Goal: Answer question/provide support: Share knowledge or assist other users

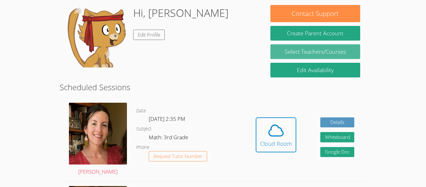
scroll to position [54, 0]
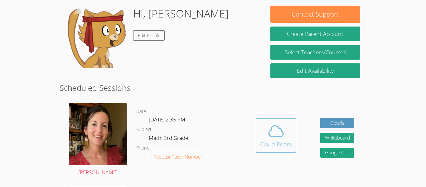
click at [283, 132] on icon at bounding box center [275, 130] width 17 height 17
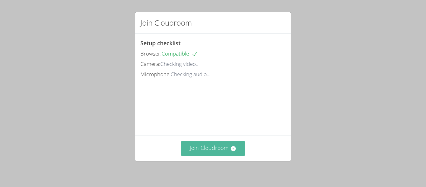
click at [231, 150] on icon at bounding box center [233, 148] width 6 height 6
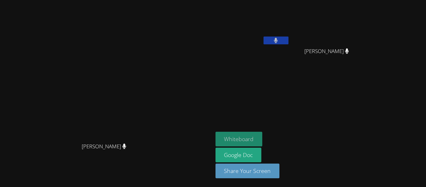
click at [263, 137] on button "Whiteboard" at bounding box center [239, 139] width 47 height 15
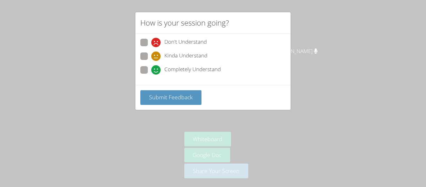
click at [151, 75] on span at bounding box center [151, 75] width 0 height 0
click at [151, 69] on input "Completely Understand" at bounding box center [153, 68] width 5 height 5
radio input "true"
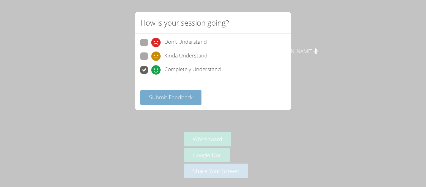
click at [178, 91] on button "Submit Feedback" at bounding box center [170, 97] width 61 height 15
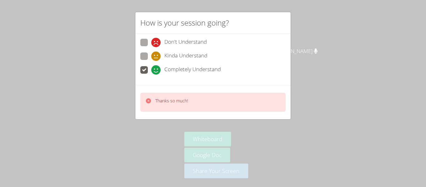
click at [225, 148] on div "How is your session going? Don't Understand Kinda Understand Completely Underst…" at bounding box center [213, 93] width 426 height 187
